Goal: Task Accomplishment & Management: Manage account settings

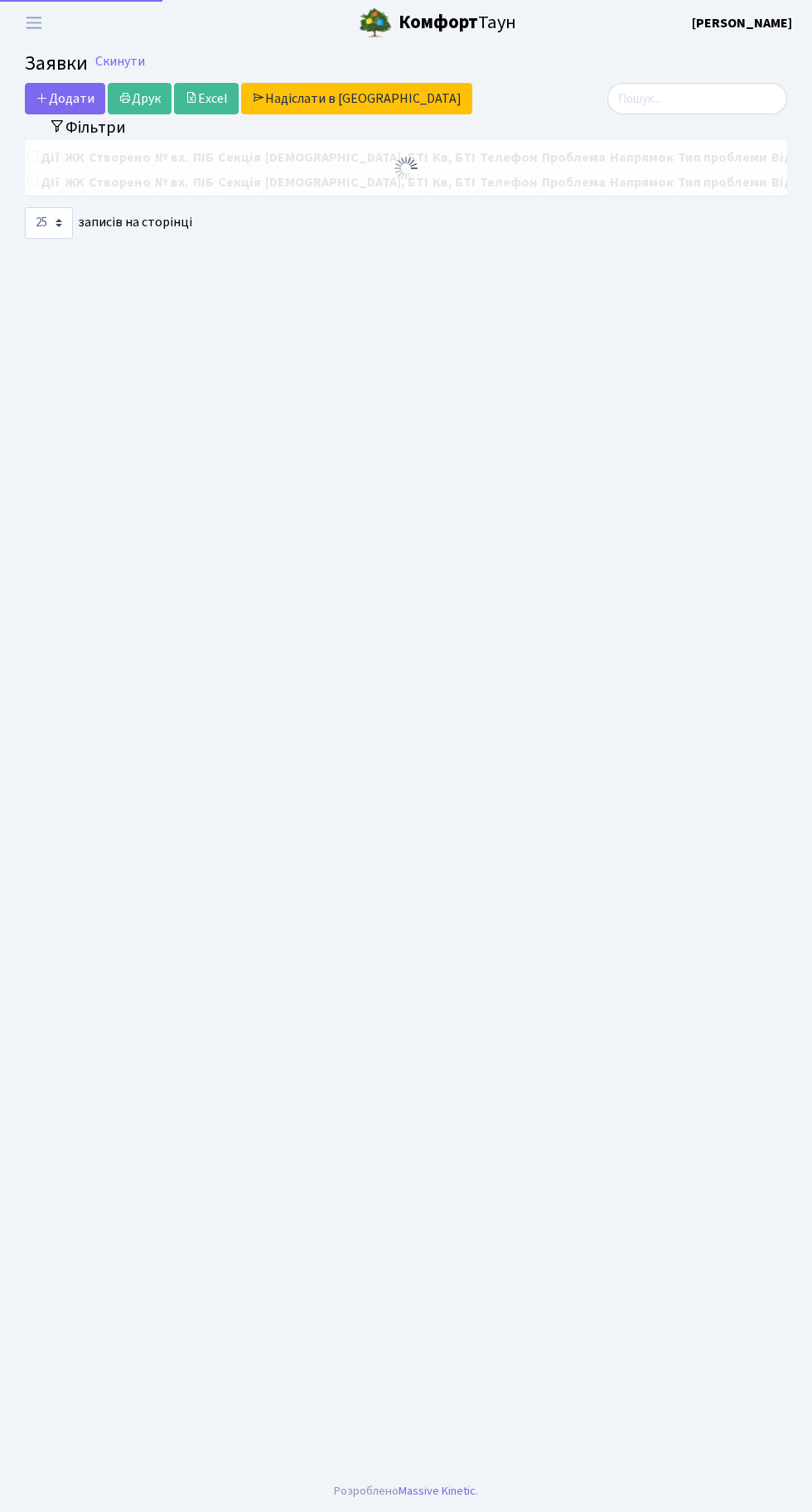
select select "25"
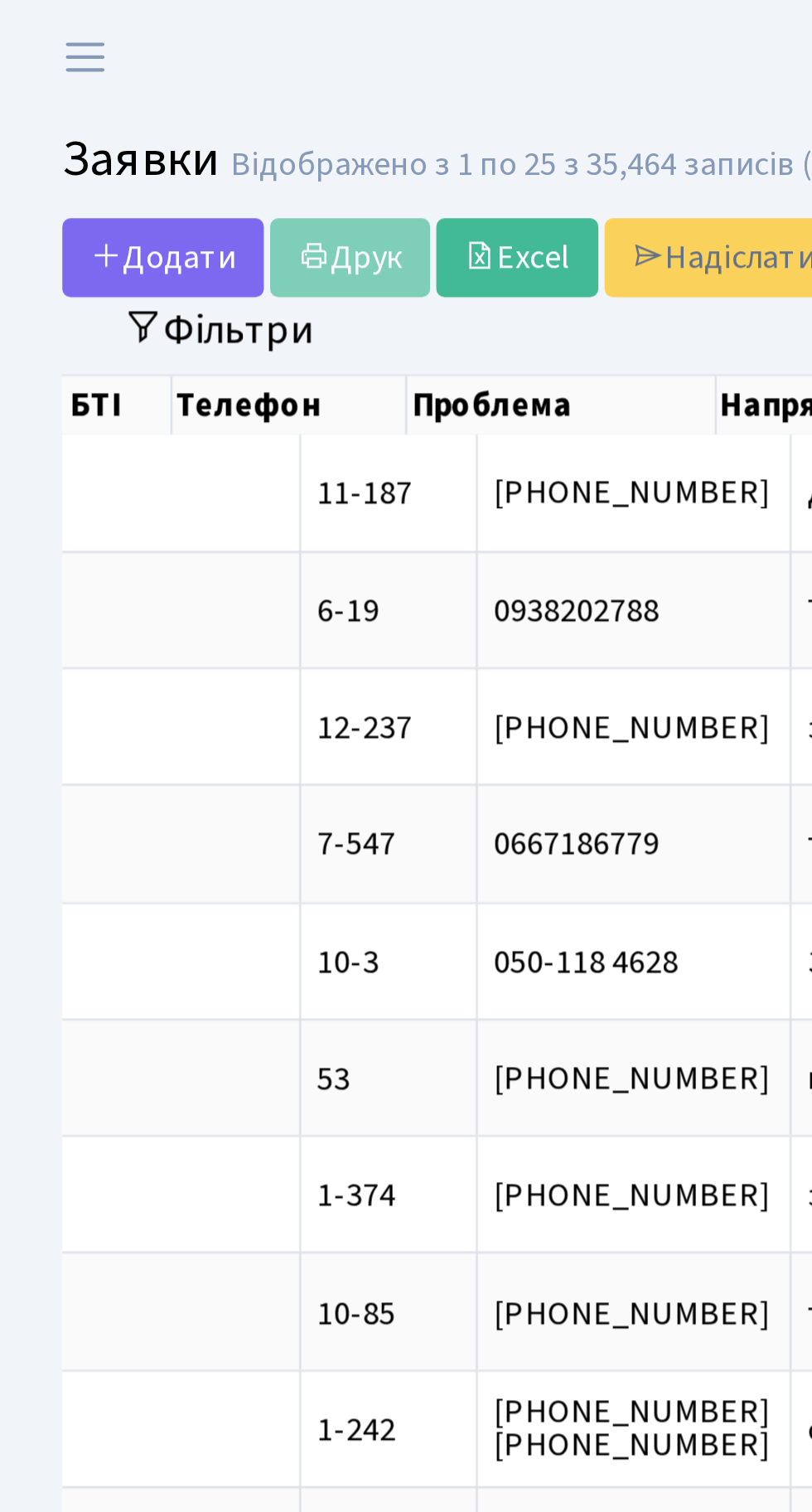
scroll to position [0, 600]
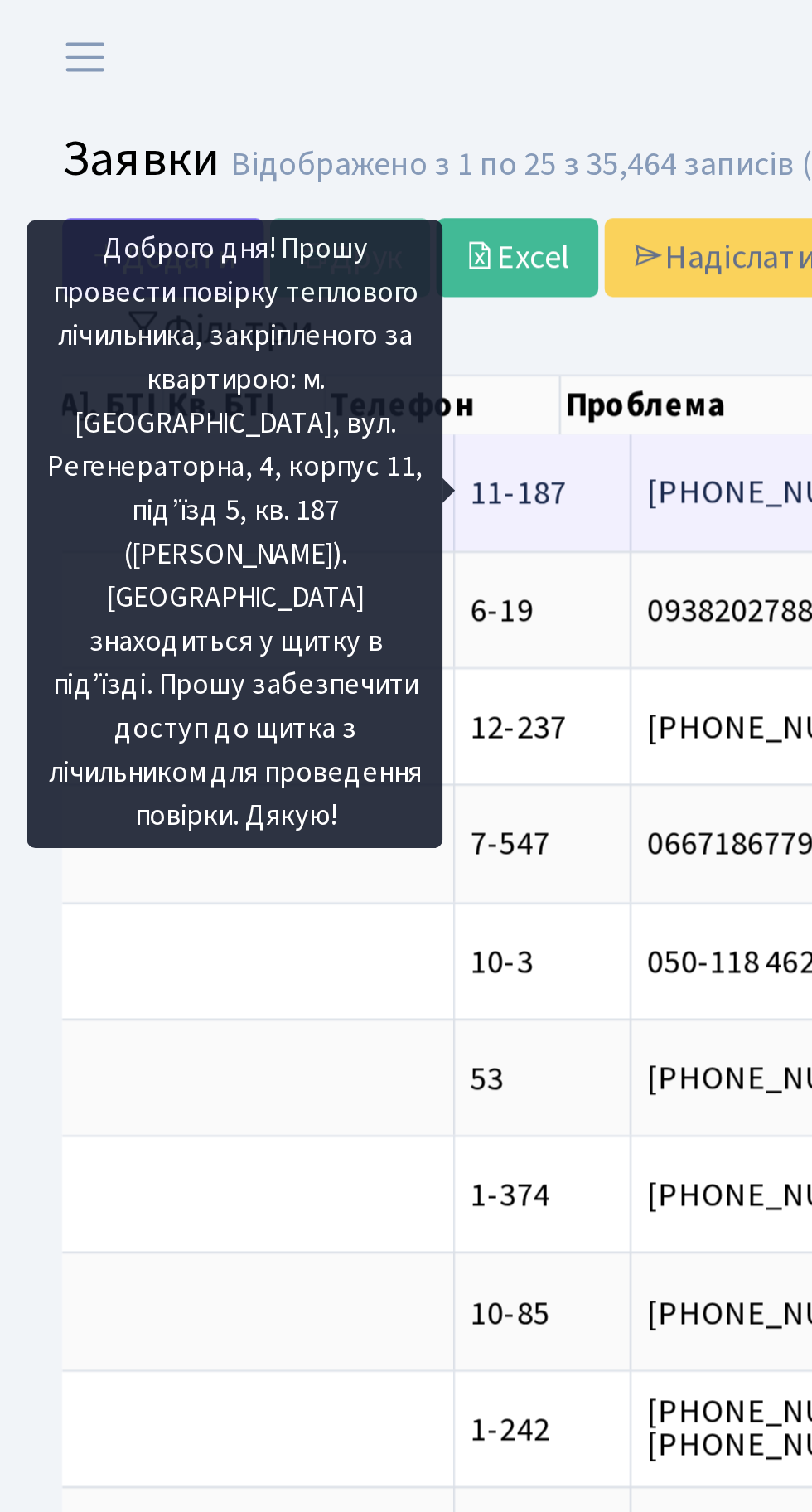
click at [384, 196] on span "Доброго дня! П[...]" at bounding box center [437, 196] width 106 height 18
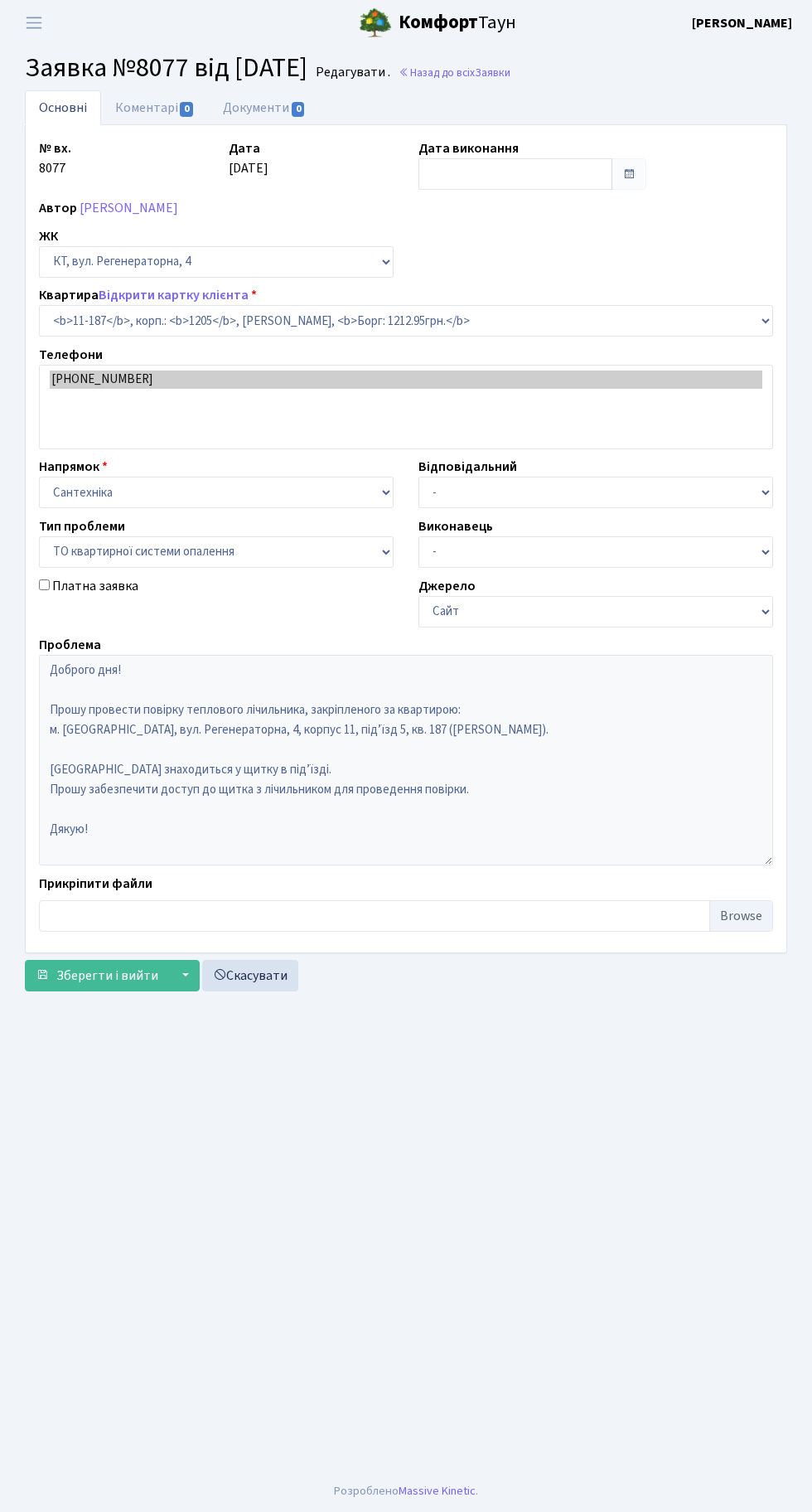
select select "6904"
select select "14"
